Goal: Check status: Check status

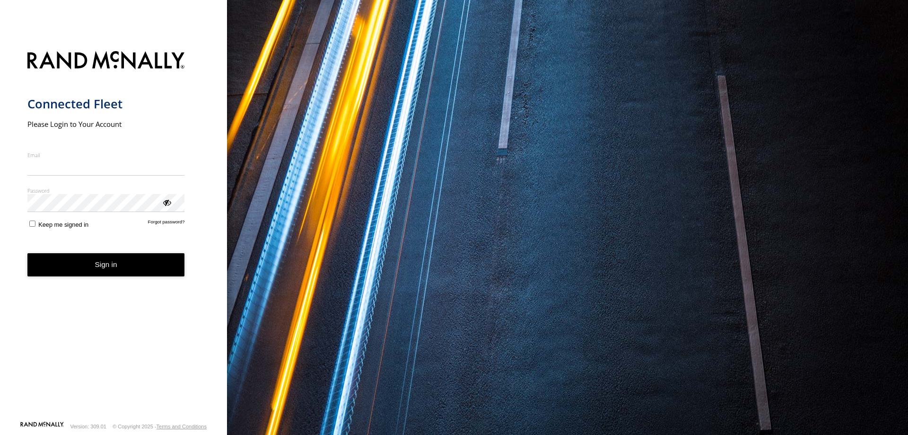
type input "**********"
click at [109, 276] on button "Sign in" at bounding box center [106, 264] width 158 height 23
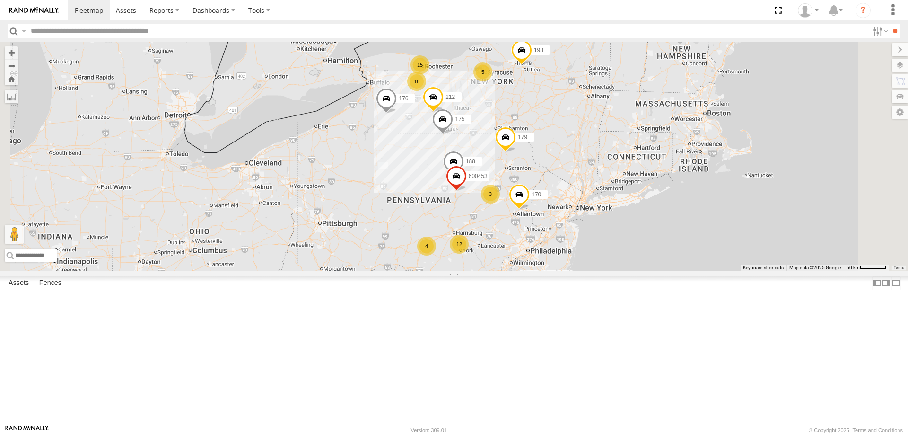
scroll to position [1419, 0]
click at [0, 0] on div "168" at bounding box center [0, 0] width 0 height 0
click at [0, 0] on div at bounding box center [0, 0] width 0 height 0
click at [0, 0] on link at bounding box center [0, 0] width 0 height 0
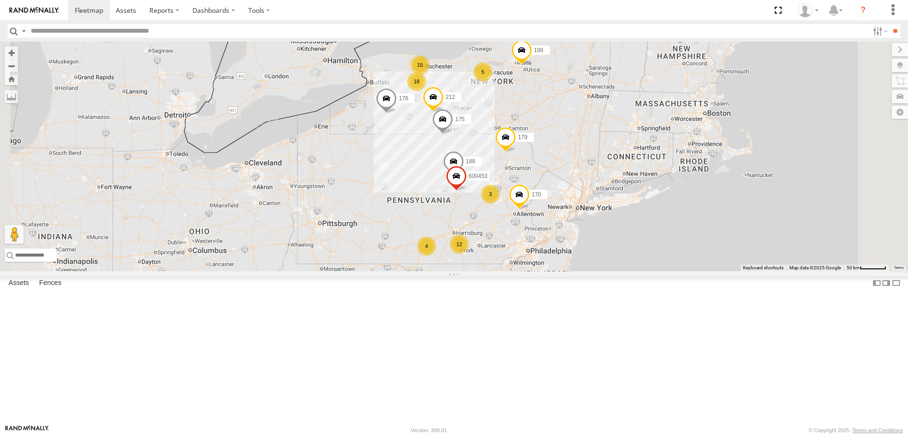
click at [0, 0] on link at bounding box center [0, 0] width 0 height 0
